Goal: Find specific page/section: Find specific page/section

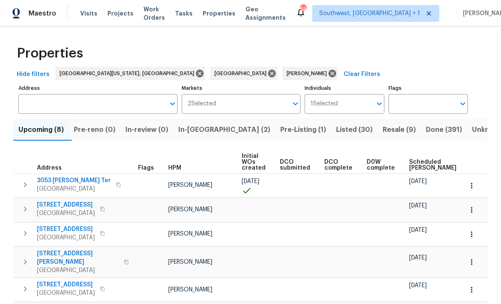
click at [118, 17] on span "Projects" at bounding box center [120, 13] width 26 height 8
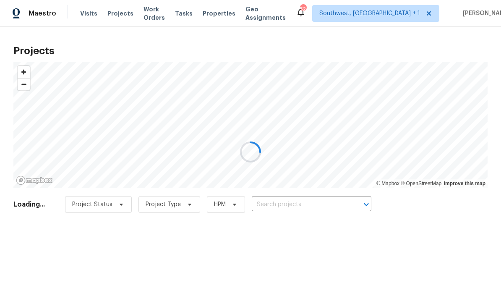
click at [291, 204] on div at bounding box center [250, 152] width 501 height 304
click at [291, 206] on div at bounding box center [250, 152] width 501 height 304
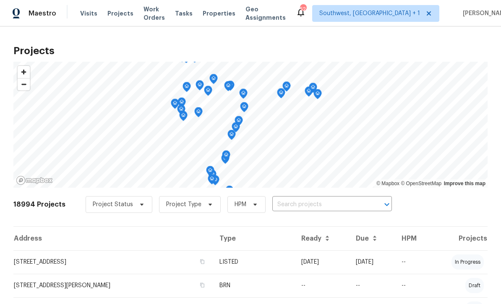
click at [291, 207] on input "text" at bounding box center [320, 204] width 96 height 13
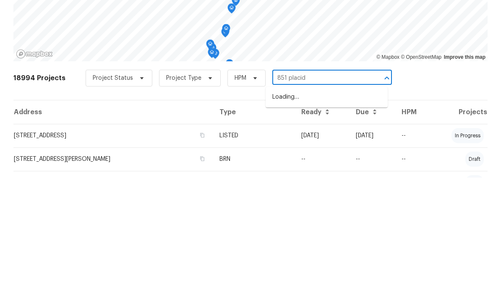
type input "851 placid"
click at [338, 216] on li "851 Placid Lake Dr, Osprey, FL 34229" at bounding box center [327, 223] width 122 height 14
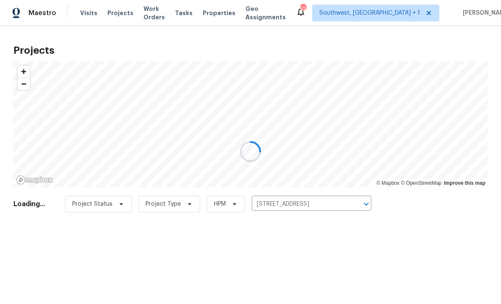
scroll to position [0, 0]
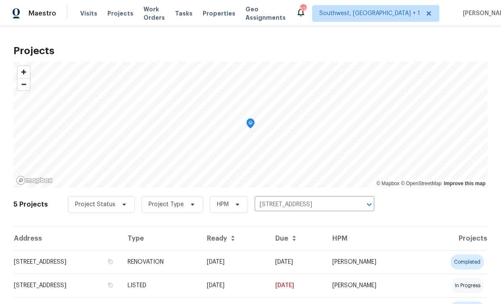
click at [323, 260] on td "09/08/25" at bounding box center [296, 261] width 57 height 23
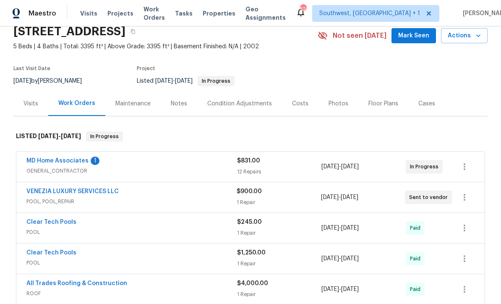
scroll to position [78, 0]
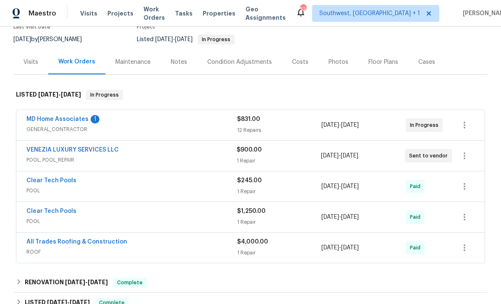
click at [65, 118] on link "MD Home Associates" at bounding box center [57, 119] width 62 height 6
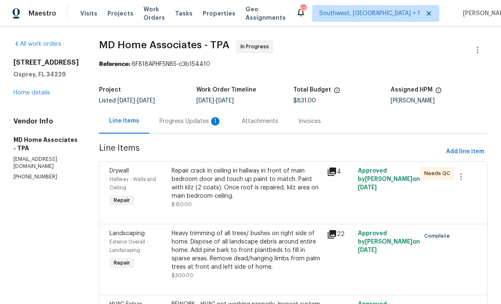
click at [201, 121] on div "Progress Updates 1" at bounding box center [190, 121] width 62 height 8
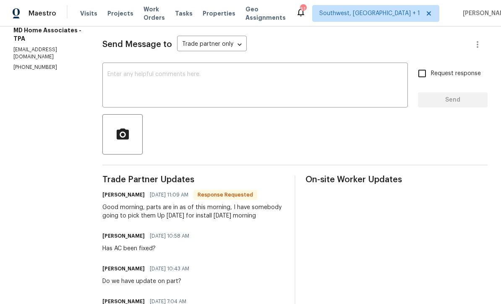
scroll to position [109, 0]
click at [244, 82] on textarea at bounding box center [254, 86] width 295 height 29
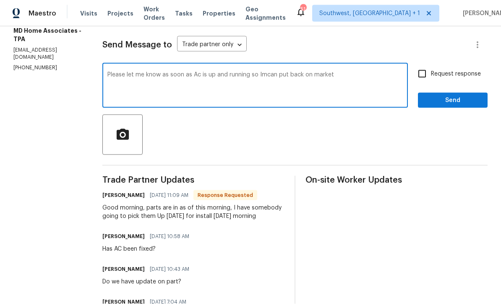
click at [207, 73] on textarea "Please let me know as soon as Ac is up and running so Imcan put back on market" at bounding box center [254, 86] width 295 height 29
click at [277, 74] on textarea "Please let me know as soon as AC is up and running so Imcan put back on market" at bounding box center [254, 86] width 295 height 29
type textarea "Please let me know as soon as AC is up and running and water is cleaned from ga…"
click at [426, 74] on input "Request response" at bounding box center [422, 74] width 18 height 18
checkbox input "true"
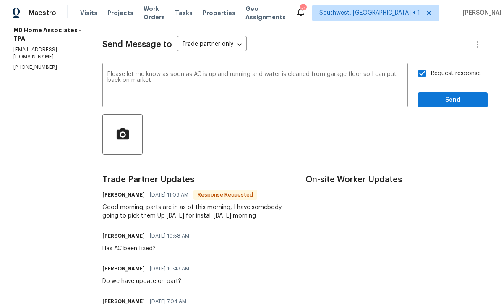
scroll to position [0, 0]
click at [455, 98] on span "Send" at bounding box center [453, 100] width 56 height 10
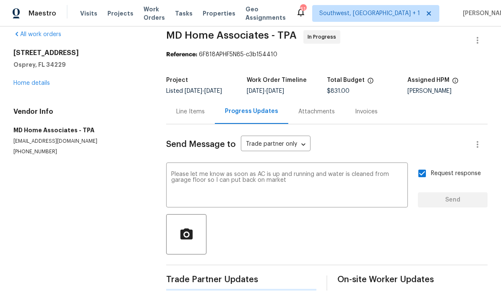
scroll to position [0, 0]
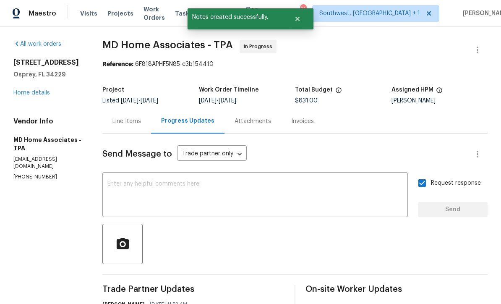
click at [34, 87] on div "851 Placid Lake Dr Osprey, FL 34229 Home details" at bounding box center [47, 77] width 69 height 39
click at [32, 90] on link "Home details" at bounding box center [31, 93] width 36 height 6
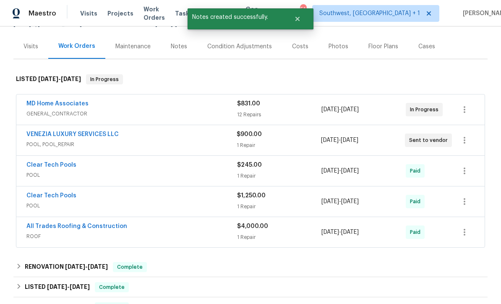
scroll to position [91, 0]
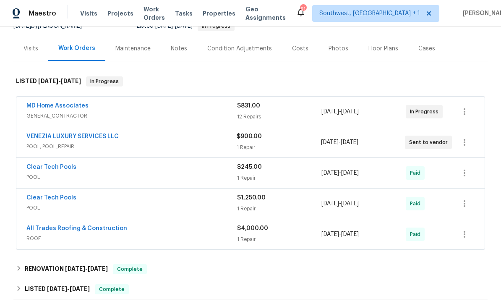
click at [35, 133] on link "VENEZIA LUXURY SERVICES LLC" at bounding box center [72, 136] width 92 height 6
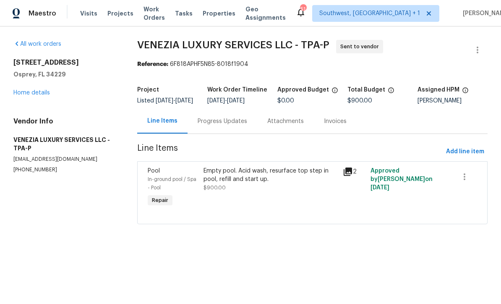
click at [200, 125] on div "Progress Updates" at bounding box center [223, 121] width 50 height 8
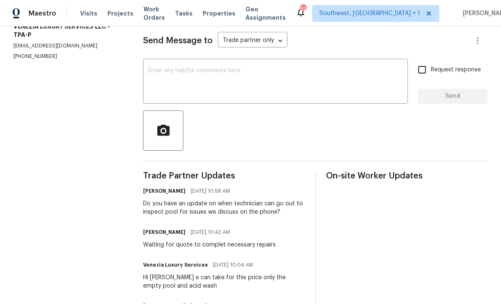
scroll to position [112, 0]
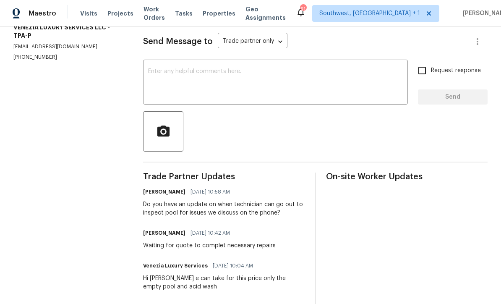
click at [156, 78] on textarea at bounding box center [275, 82] width 255 height 29
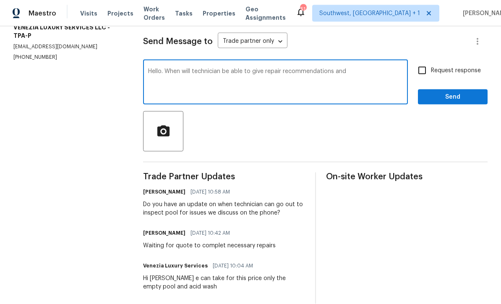
click at [226, 76] on textarea "Hello. When will technician be able to give repair recommendations and" at bounding box center [275, 82] width 255 height 29
click at [358, 78] on textarea "Hello. When will you be able to give repair recommendations and" at bounding box center [275, 82] width 255 height 29
type textarea "Hello. When will you be able to give repair recommendations and pricing?"
click at [429, 73] on input "Request response" at bounding box center [422, 71] width 18 height 18
checkbox input "true"
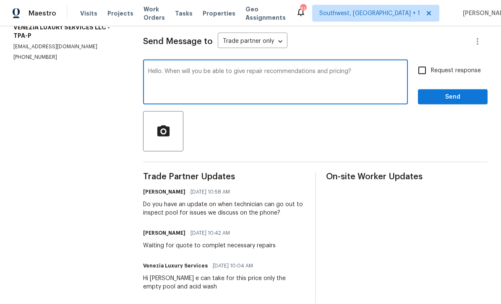
scroll to position [0, 0]
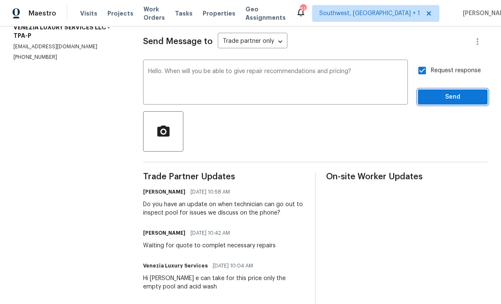
click at [454, 96] on button "Send" at bounding box center [453, 97] width 70 height 16
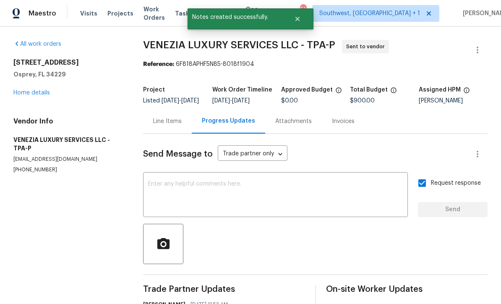
click at [21, 90] on link "Home details" at bounding box center [31, 93] width 36 height 6
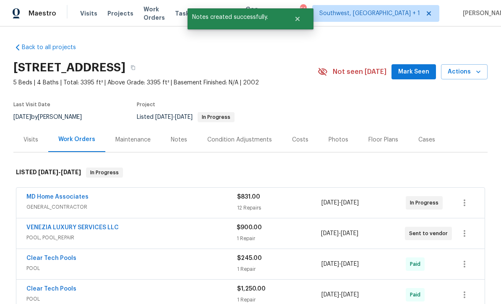
click at [119, 10] on span "Projects" at bounding box center [120, 13] width 26 height 8
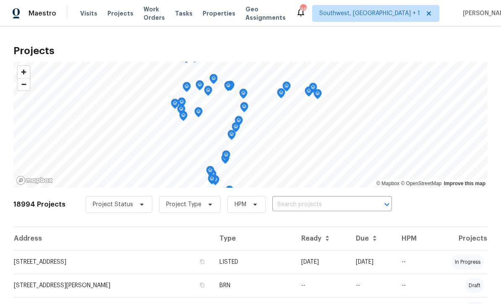
click at [226, 14] on span "Properties" at bounding box center [219, 13] width 33 height 8
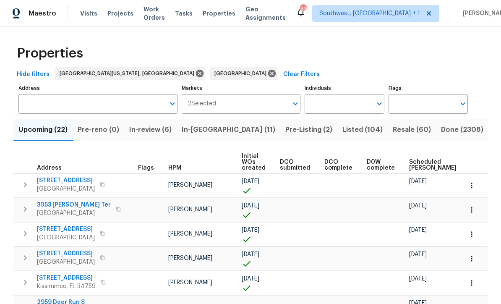
click at [347, 108] on input "Individuals" at bounding box center [338, 104] width 67 height 20
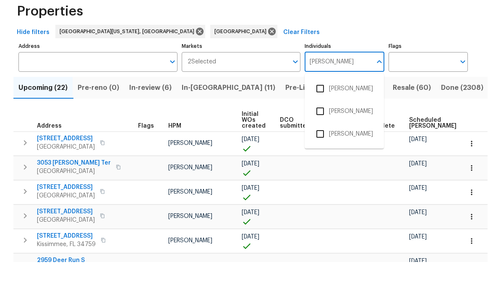
type input "Naomi"
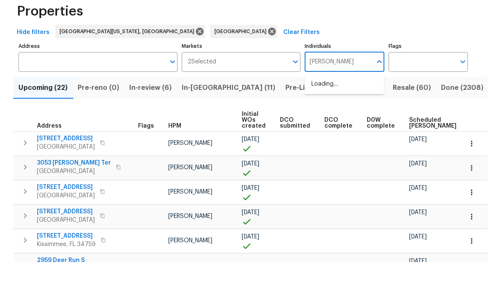
scroll to position [28, 0]
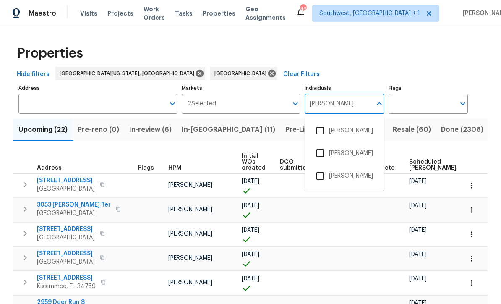
click at [322, 122] on input "checkbox" at bounding box center [320, 131] width 18 height 18
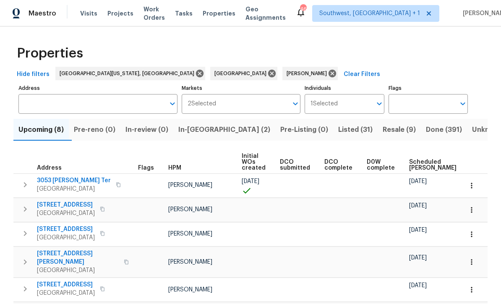
click at [201, 126] on span "In-reno (2)" at bounding box center [224, 130] width 92 height 12
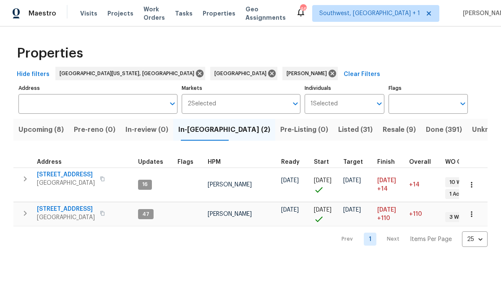
click at [17, 202] on td "10216 Woodborne Pl Bradenton, FL 34202" at bounding box center [73, 213] width 121 height 22
click at [23, 194] on tr "3014 65th St E Bradenton, FL 34208 16 Naomi Ferreira 09/17/25 09/17/25 10/04/25…" at bounding box center [375, 184] width 724 height 34
click at [68, 226] on div "Prev 1 Next Items Per Page 25 25 ​" at bounding box center [250, 236] width 474 height 21
click at [67, 215] on span "Bradenton, FL 34202" at bounding box center [66, 217] width 58 height 8
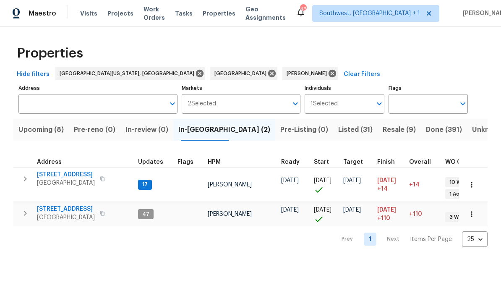
click at [25, 208] on icon "button" at bounding box center [25, 213] width 10 height 10
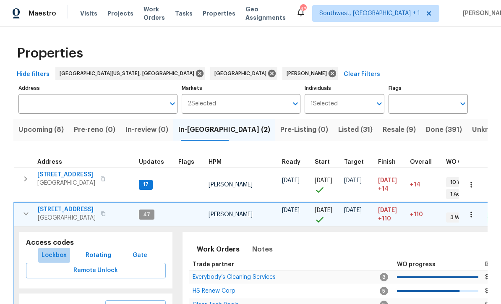
click at [56, 250] on span "Lockbox" at bounding box center [54, 255] width 25 height 10
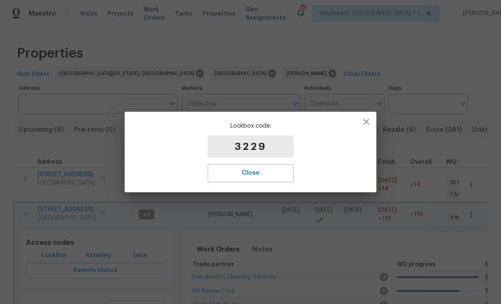
click at [259, 175] on span "Close" at bounding box center [251, 172] width 68 height 11
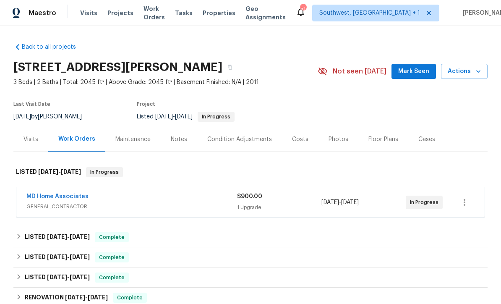
scroll to position [0, 0]
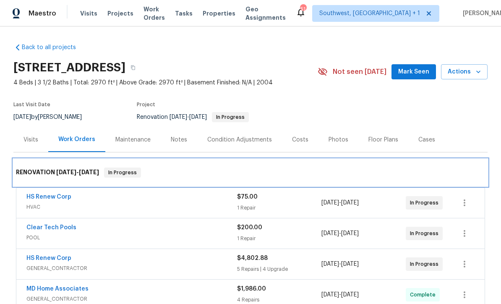
click at [190, 176] on div "RENOVATION 6/2/25 - 10/1/25 In Progress" at bounding box center [250, 172] width 469 height 10
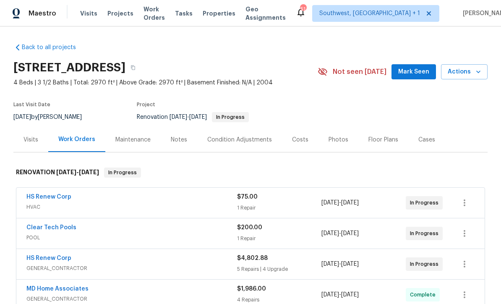
click at [245, 125] on div "Last Visit Date 9/23/2025 by Naomi Ferreira Project Renovation 6/2/2025 - 10/1/…" at bounding box center [155, 112] width 284 height 30
click at [243, 124] on div "Last Visit Date 9/23/2025 by Naomi Ferreira Project Renovation 6/2/2025 - 10/1/…" at bounding box center [155, 112] width 284 height 30
click at [233, 95] on section "10216 Woodborne Pl, Bradenton, FL 34202 4 Beds | 3 1/2 Baths | Total: 2970 ft² …" at bounding box center [250, 92] width 474 height 70
